Goal: Task Accomplishment & Management: Manage account settings

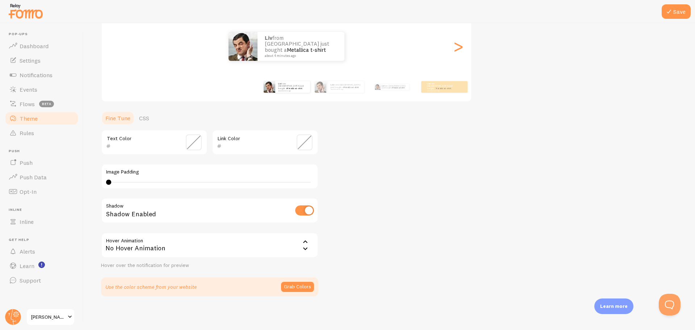
scroll to position [89, 0]
click at [33, 131] on span "Rules" at bounding box center [27, 132] width 14 height 7
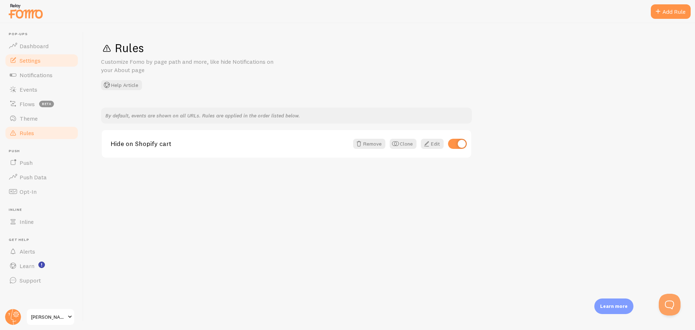
click at [32, 57] on span "Settings" at bounding box center [30, 60] width 21 height 7
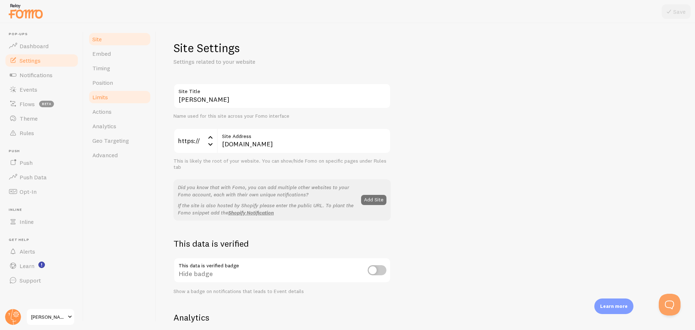
scroll to position [2, 0]
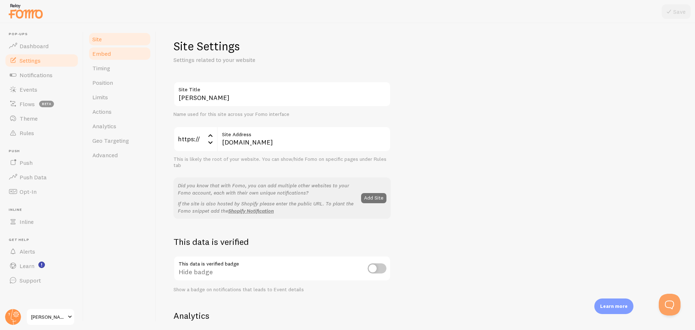
click at [111, 54] on link "Embed" at bounding box center [119, 53] width 63 height 14
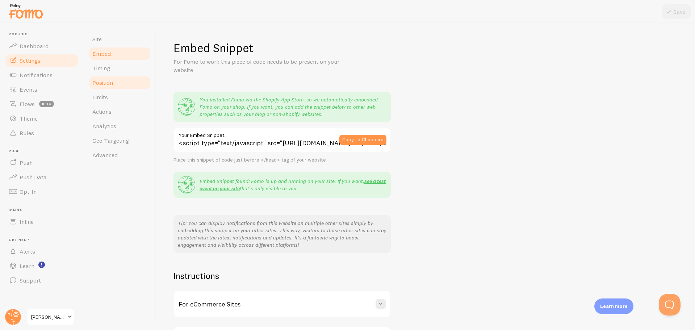
click at [111, 83] on span "Position" at bounding box center [102, 82] width 21 height 7
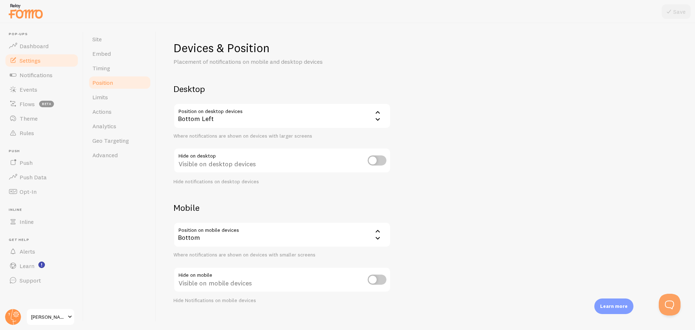
scroll to position [8, 0]
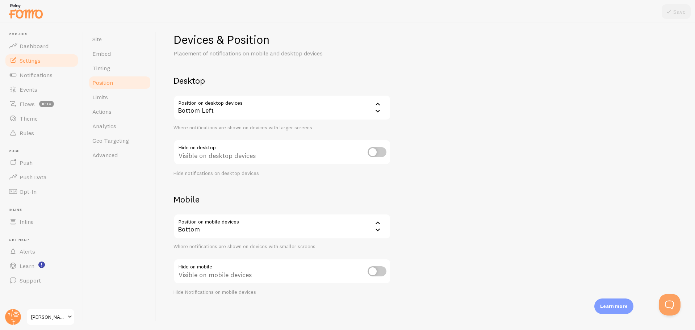
click at [380, 107] on icon at bounding box center [377, 104] width 9 height 9
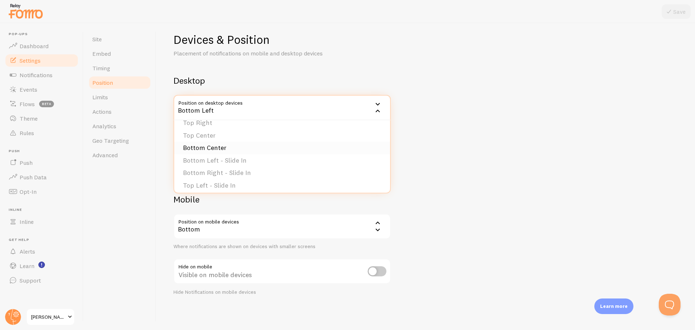
scroll to position [45, 0]
click at [199, 146] on li "Bottom Center" at bounding box center [282, 148] width 216 height 13
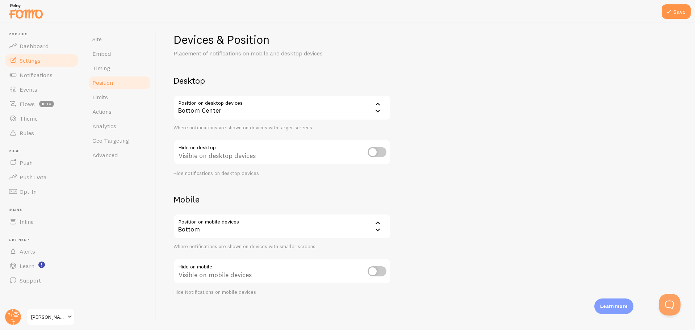
drag, startPoint x: 479, startPoint y: 147, endPoint x: 417, endPoint y: 222, distance: 96.8
click at [479, 147] on div "Devices & Position Placement of notifications on mobile and desktop devices Des…" at bounding box center [426, 163] width 504 height 263
click at [672, 16] on button "Save" at bounding box center [676, 11] width 29 height 14
